Goal: Information Seeking & Learning: Learn about a topic

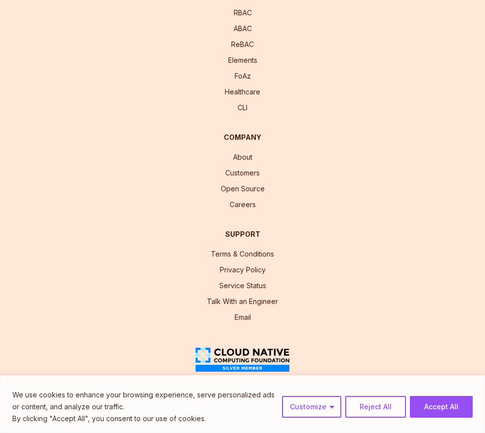
scroll to position [3517, 0]
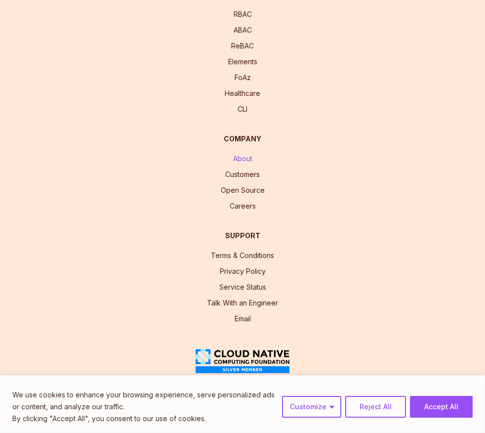
click at [242, 162] on link "About" at bounding box center [242, 158] width 19 height 8
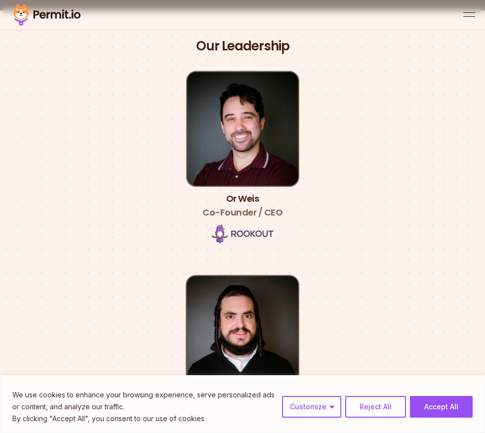
scroll to position [387, 0]
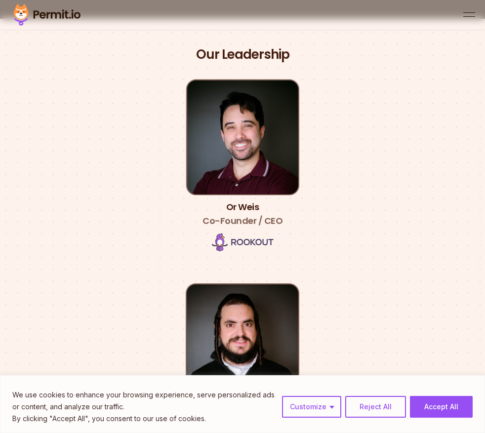
click at [243, 172] on img at bounding box center [243, 137] width 114 height 116
click at [249, 242] on img at bounding box center [243, 242] width 62 height 19
click at [239, 224] on span "Co-Founder / CEO" at bounding box center [242, 221] width 80 height 14
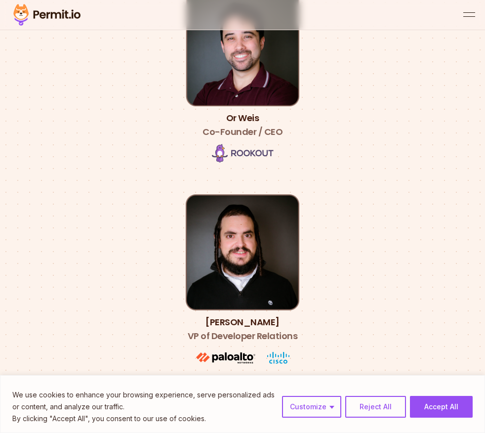
scroll to position [468, 0]
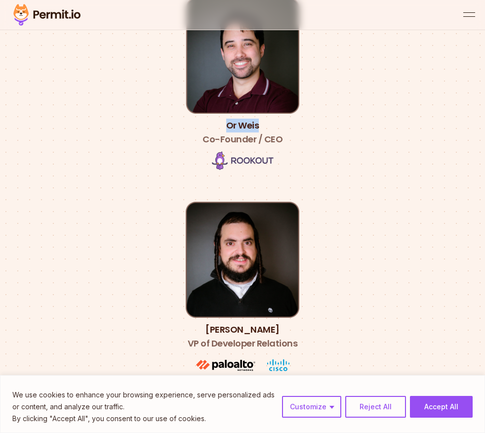
drag, startPoint x: 260, startPoint y: 123, endPoint x: 214, endPoint y: 123, distance: 45.9
click at [214, 123] on h3 "Or [PERSON_NAME] Co-Founder / CEO" at bounding box center [242, 133] width 80 height 28
copy h3 "Or Weis"
